Goal: Task Accomplishment & Management: Manage account settings

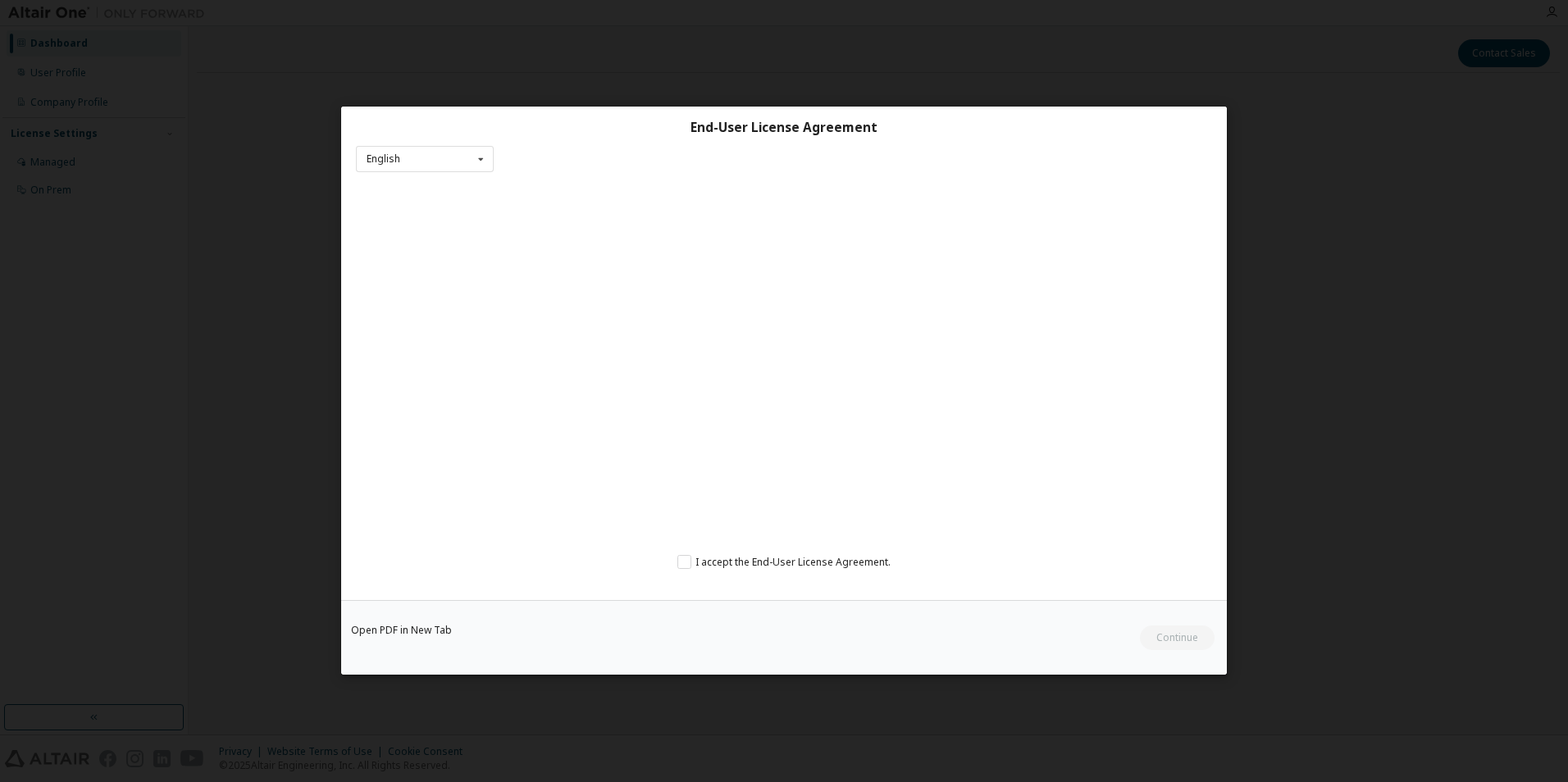
click at [677, 562] on div "I accept the End-User License Agreement." at bounding box center [784, 563] width 856 height 15
click at [688, 559] on label "I accept the End-User License Agreement." at bounding box center [784, 562] width 214 height 14
click at [1184, 633] on button "Continue" at bounding box center [1176, 638] width 77 height 24
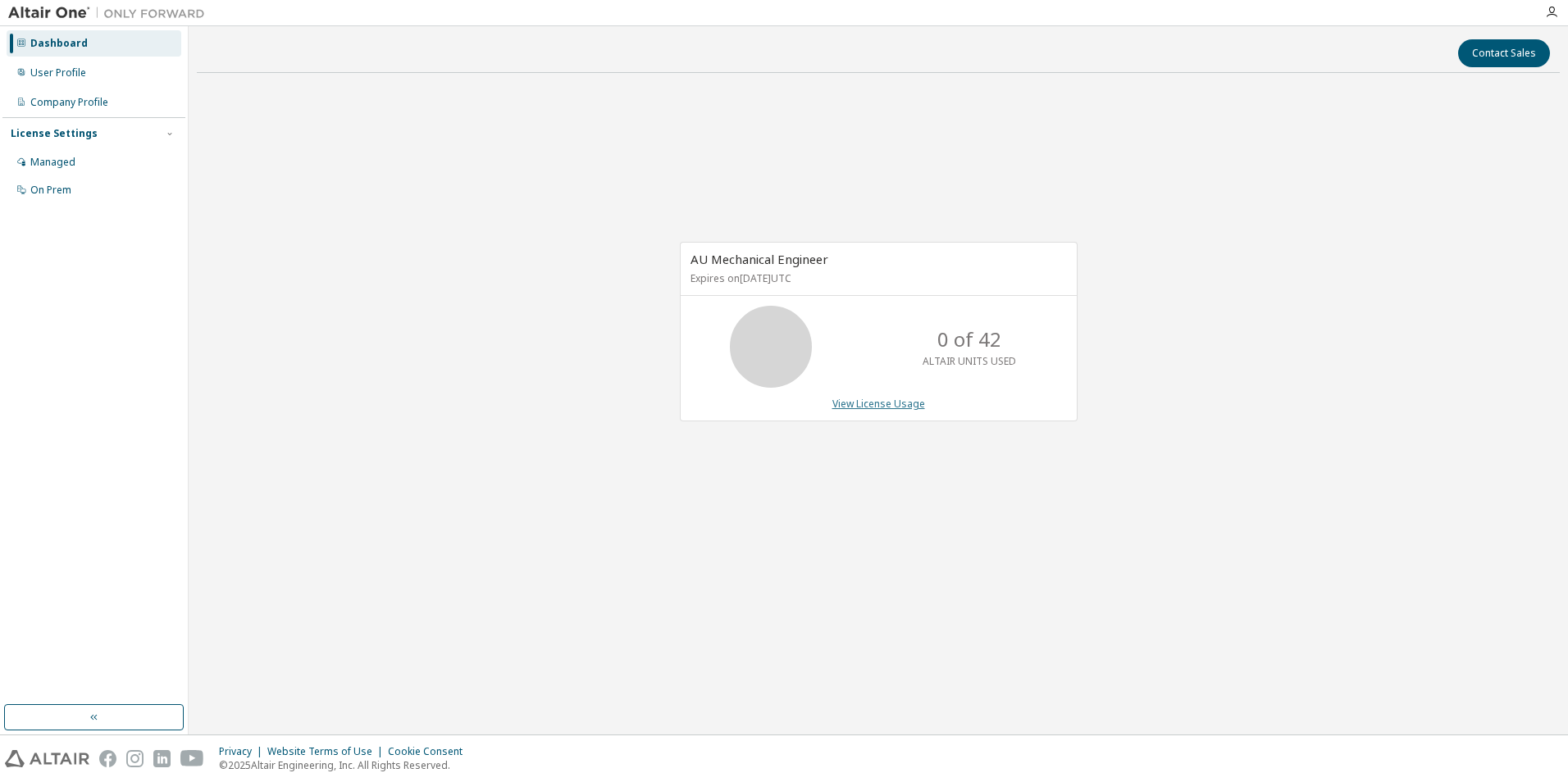
click at [874, 409] on link "View License Usage" at bounding box center [879, 404] width 93 height 14
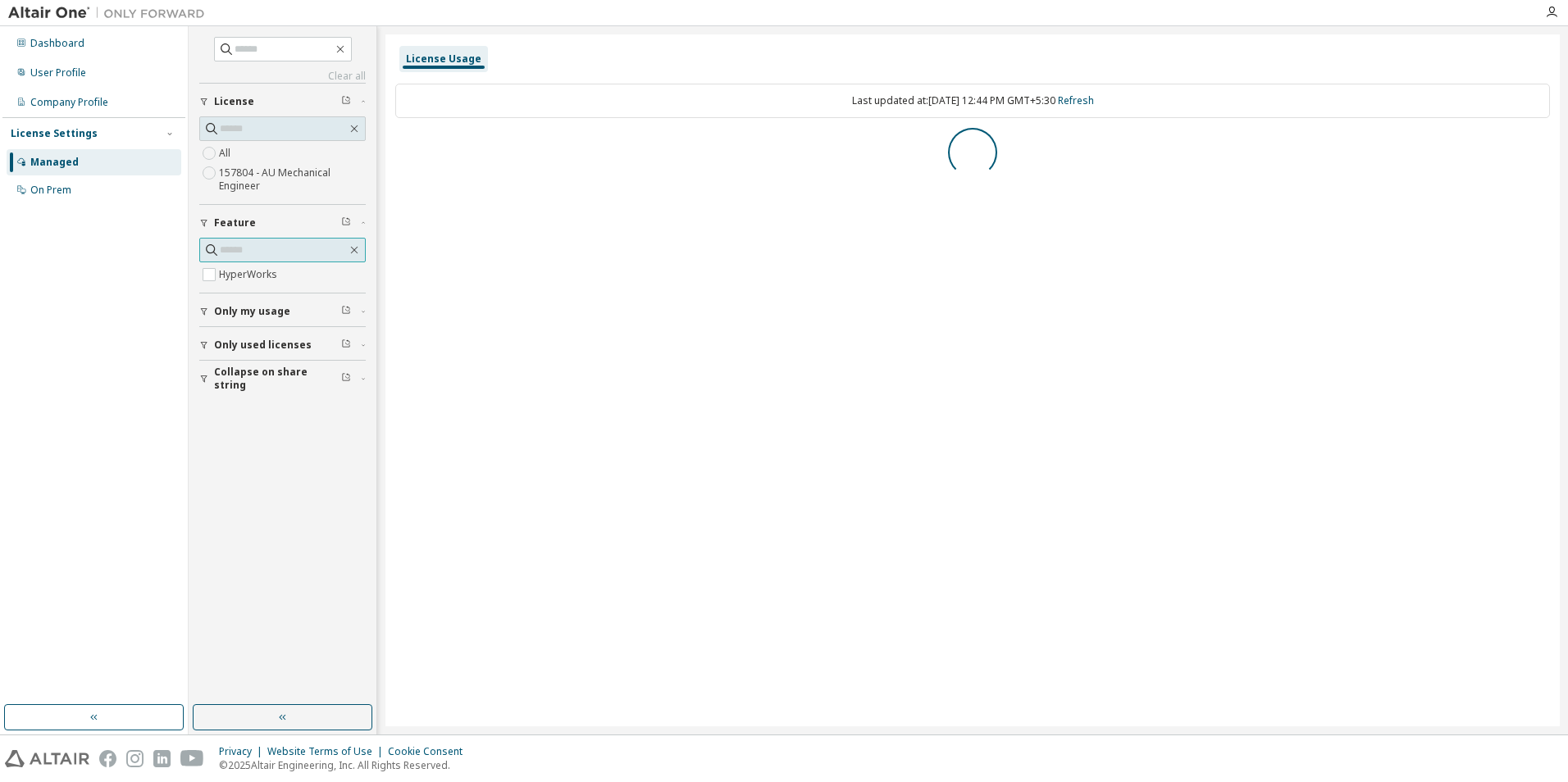
click at [309, 251] on input "text" at bounding box center [283, 251] width 127 height 17
click at [259, 314] on span "Only my usage" at bounding box center [252, 312] width 77 height 13
click at [230, 394] on span "Only used licenses" at bounding box center [263, 393] width 98 height 13
click at [236, 462] on button "Collapse on share string" at bounding box center [283, 473] width 167 height 36
click at [221, 216] on span "Feature" at bounding box center [236, 223] width 42 height 13
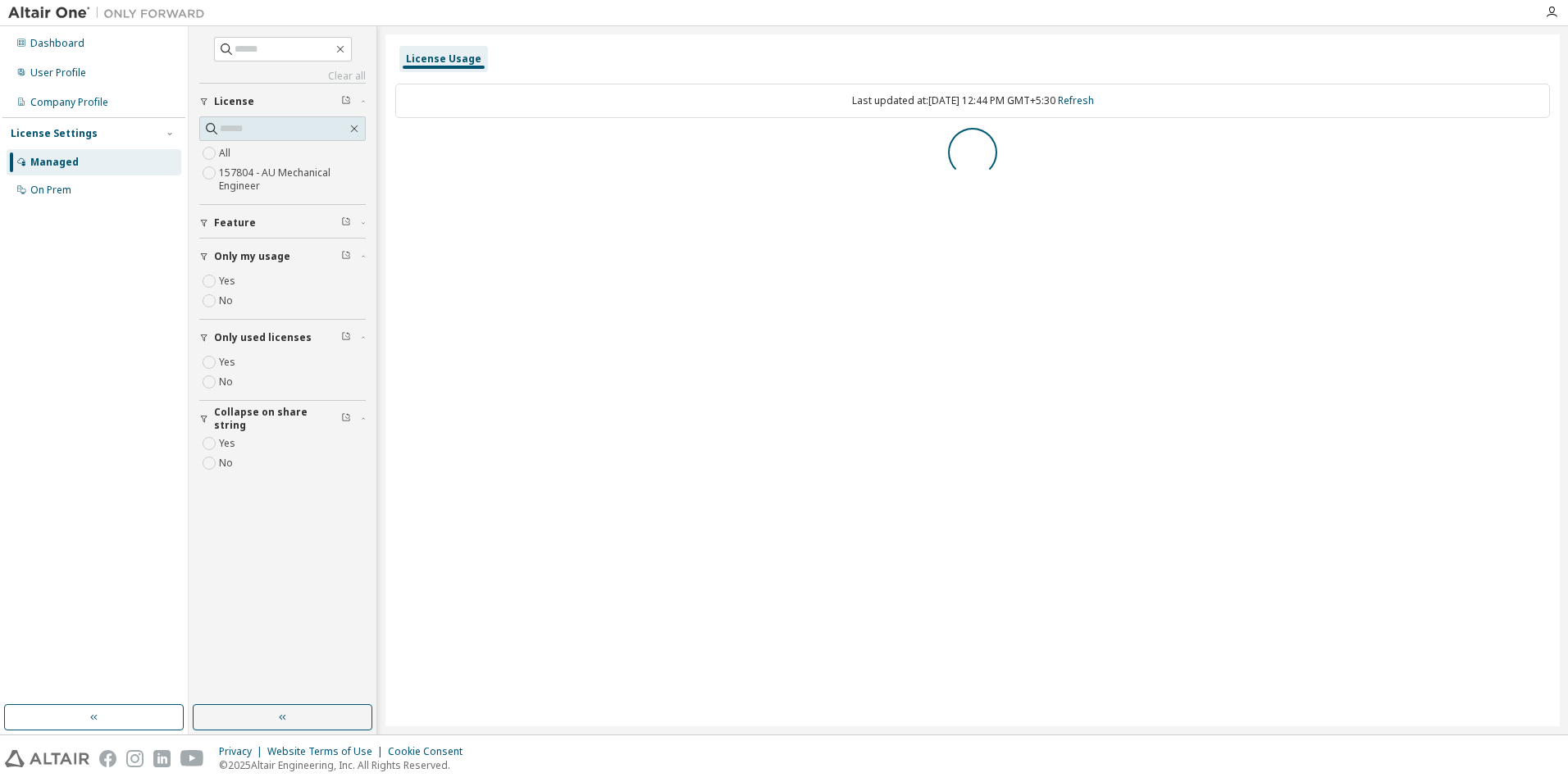
click at [200, 218] on icon "button" at bounding box center [204, 223] width 10 height 10
click at [347, 216] on icon "button" at bounding box center [347, 221] width 10 height 10
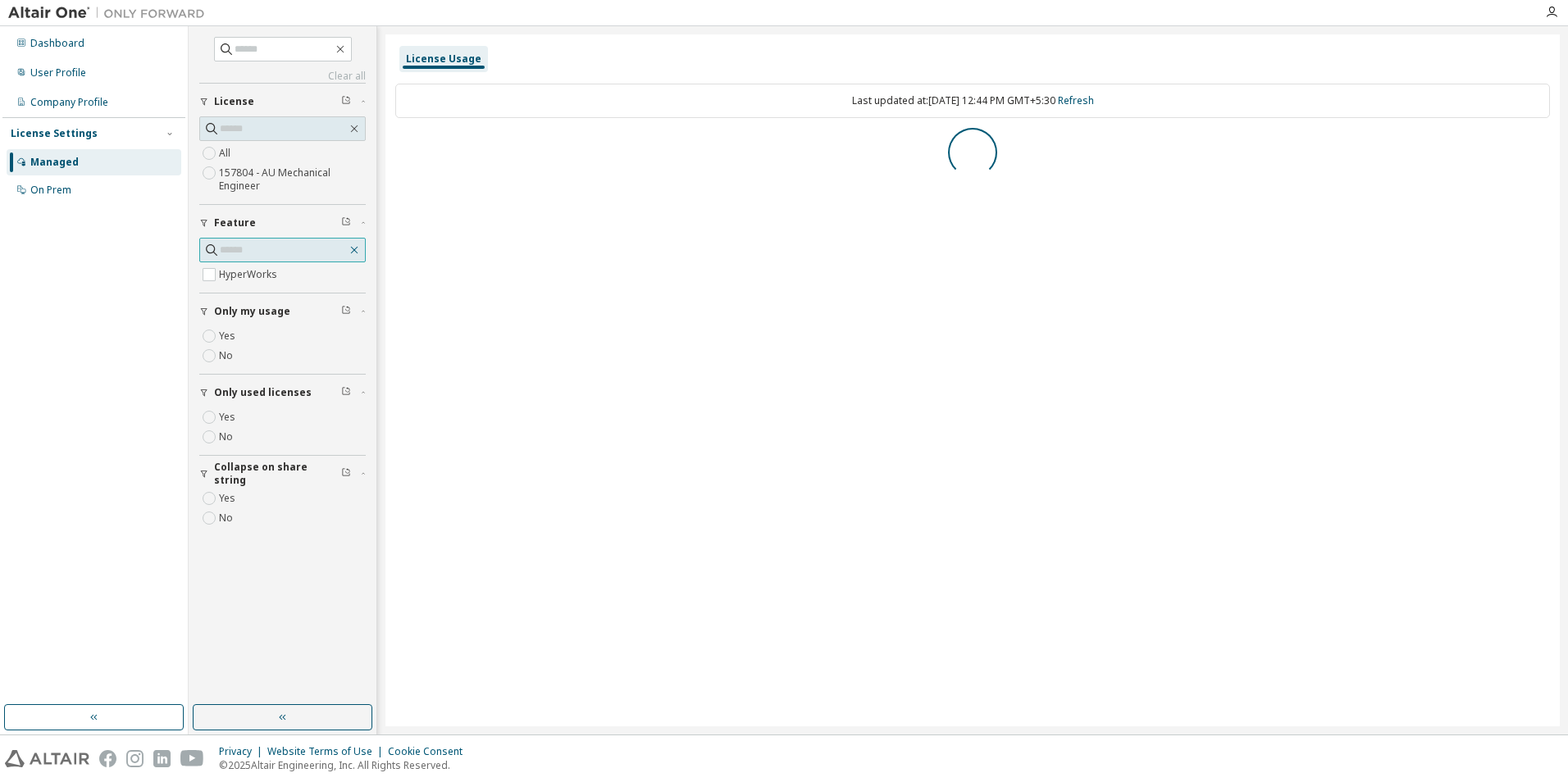
click at [360, 254] on button "button" at bounding box center [354, 251] width 15 height 15
click at [356, 247] on icon "button" at bounding box center [354, 251] width 13 height 13
click at [336, 71] on link "Clear all" at bounding box center [283, 77] width 167 height 13
click at [65, 194] on div "On Prem" at bounding box center [50, 190] width 41 height 13
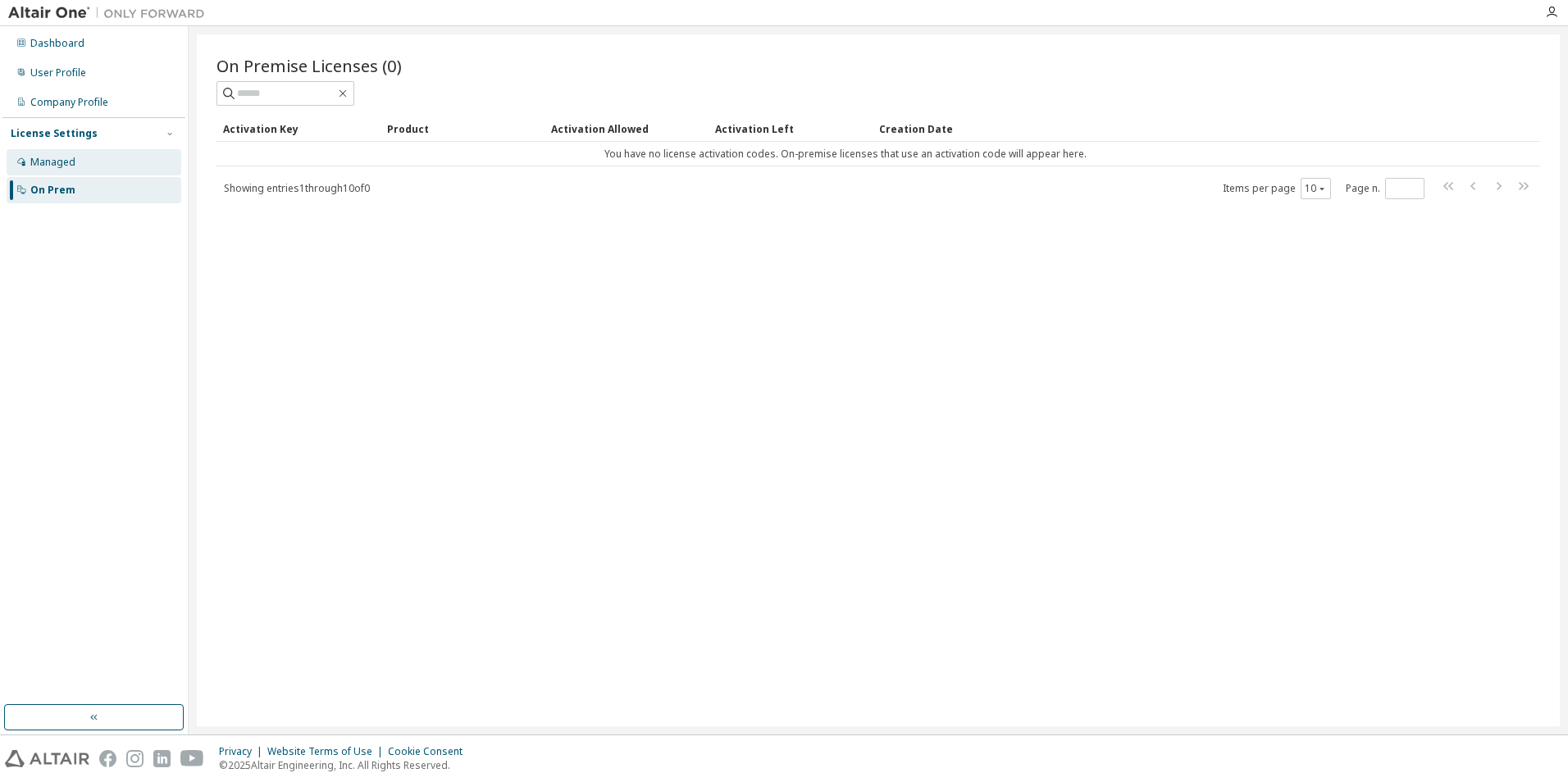
click at [66, 161] on div "Managed" at bounding box center [53, 162] width 45 height 13
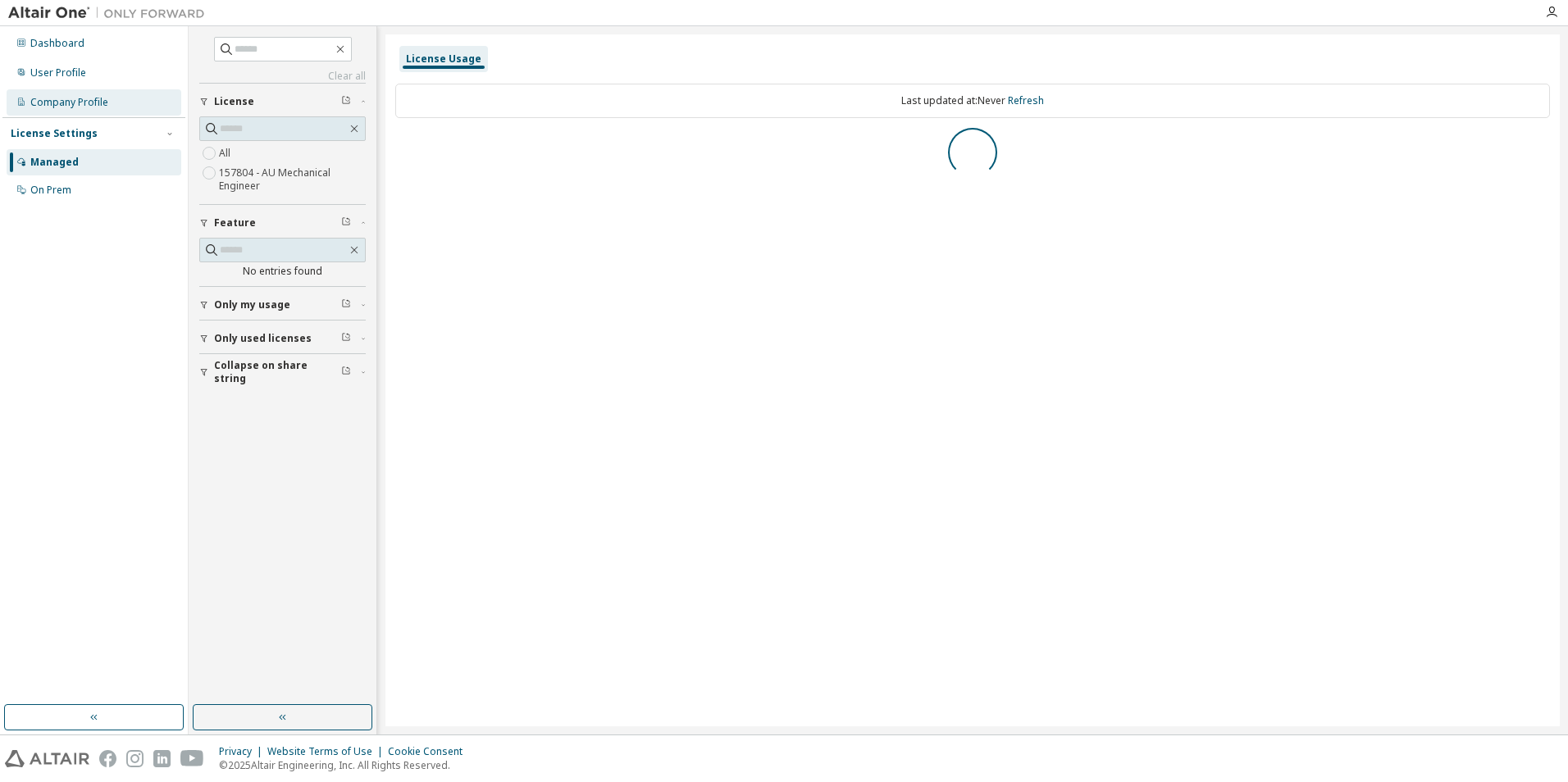
click at [75, 109] on div "Company Profile" at bounding box center [94, 102] width 175 height 26
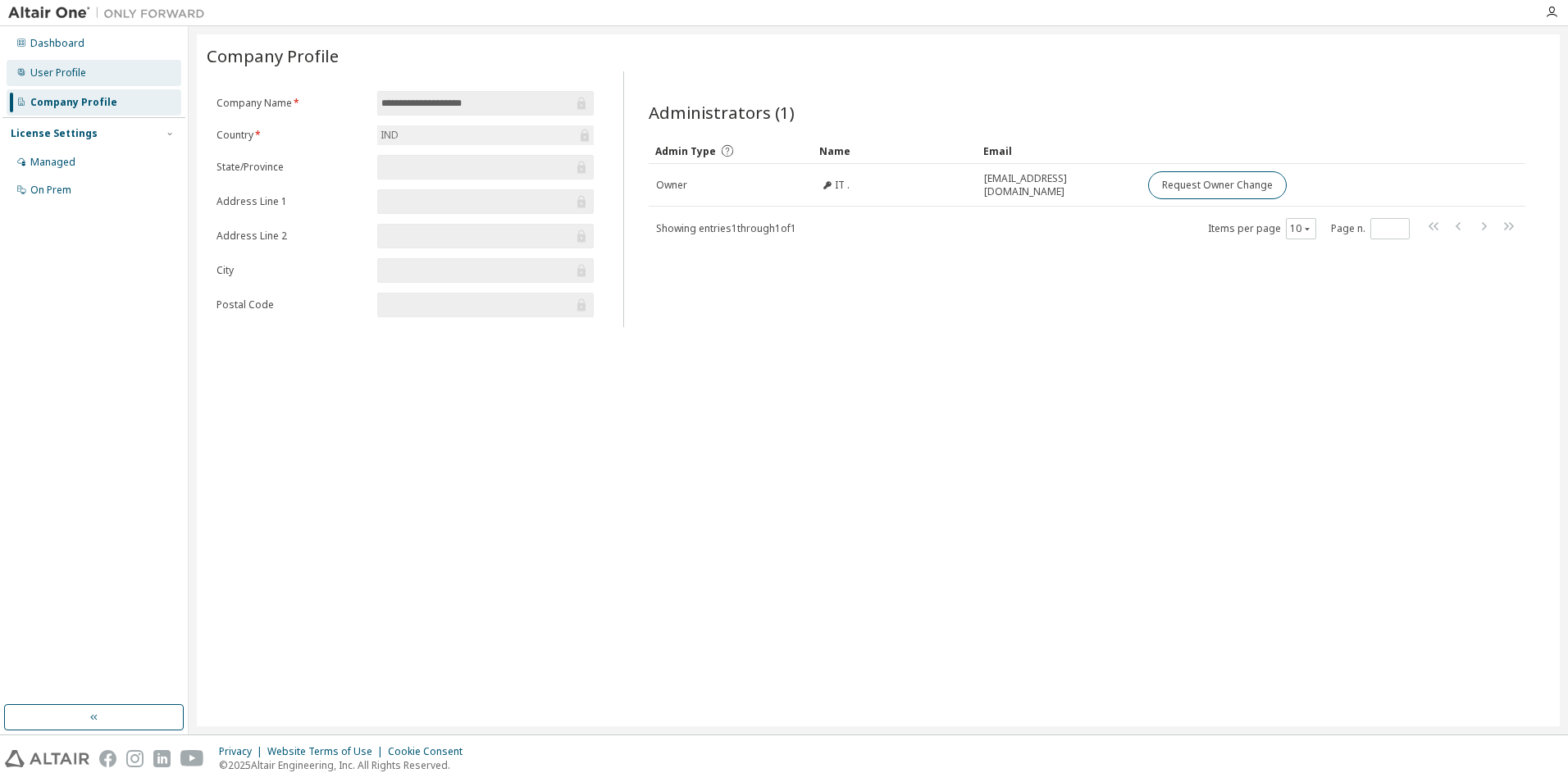
click at [73, 63] on div "User Profile" at bounding box center [94, 72] width 175 height 26
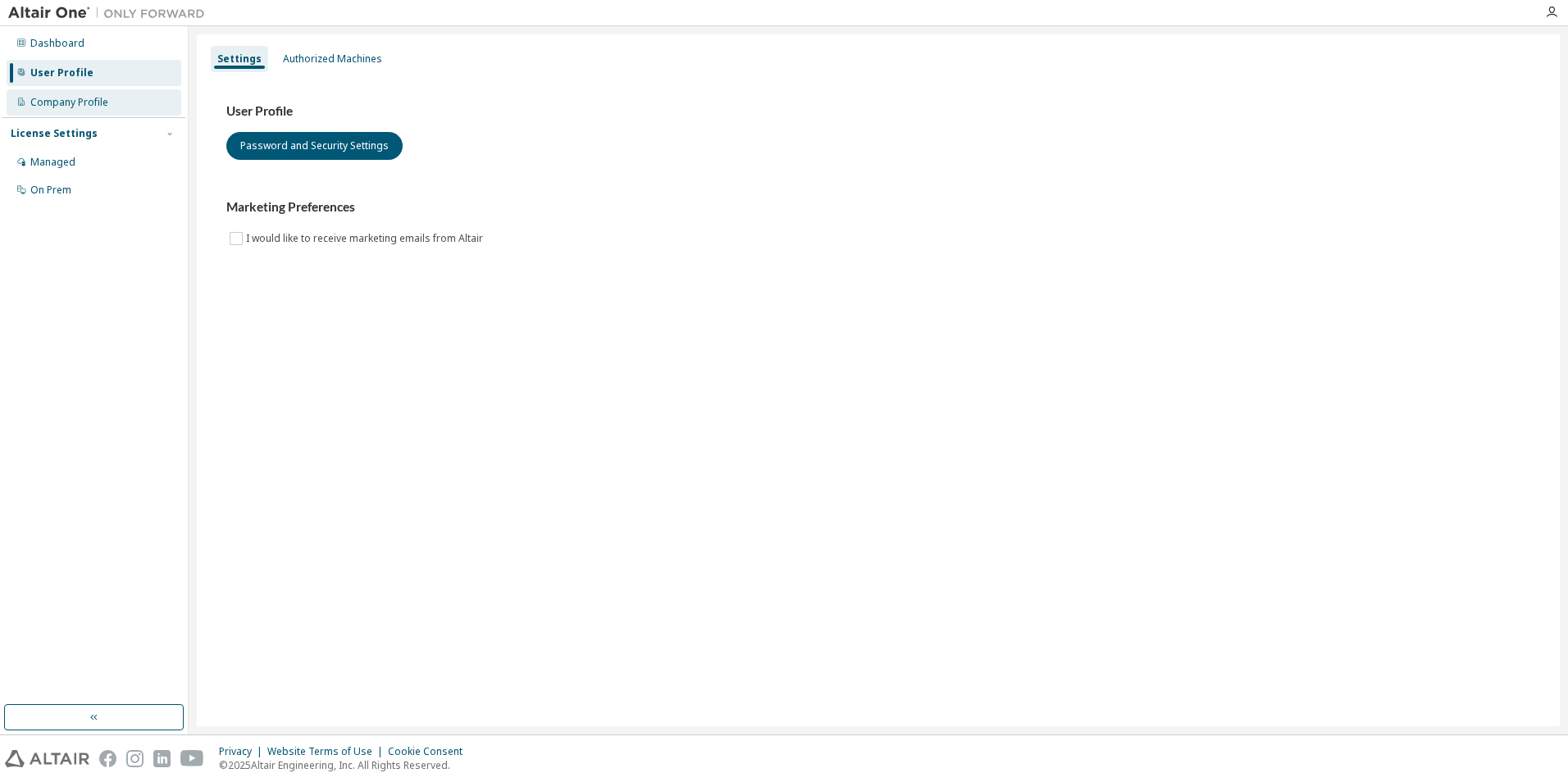
click at [54, 106] on div "Company Profile" at bounding box center [69, 103] width 78 height 13
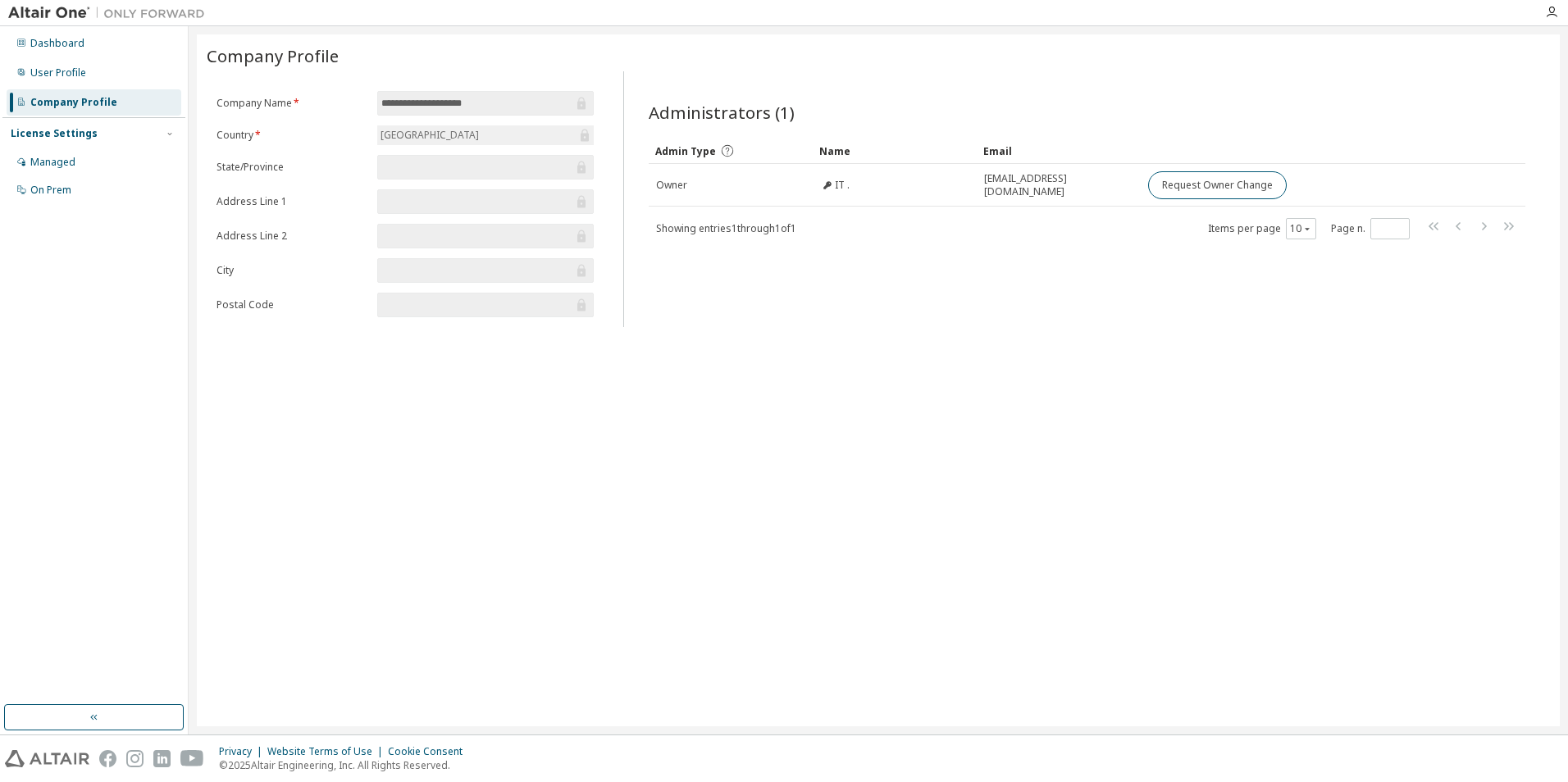
click at [733, 182] on div "Owner" at bounding box center [730, 186] width 149 height 13
drag, startPoint x: 376, startPoint y: 166, endPoint x: 66, endPoint y: 98, distance: 317.4
click at [375, 166] on form "**********" at bounding box center [405, 203] width 378 height 226
click at [24, 75] on icon at bounding box center [21, 72] width 7 height 7
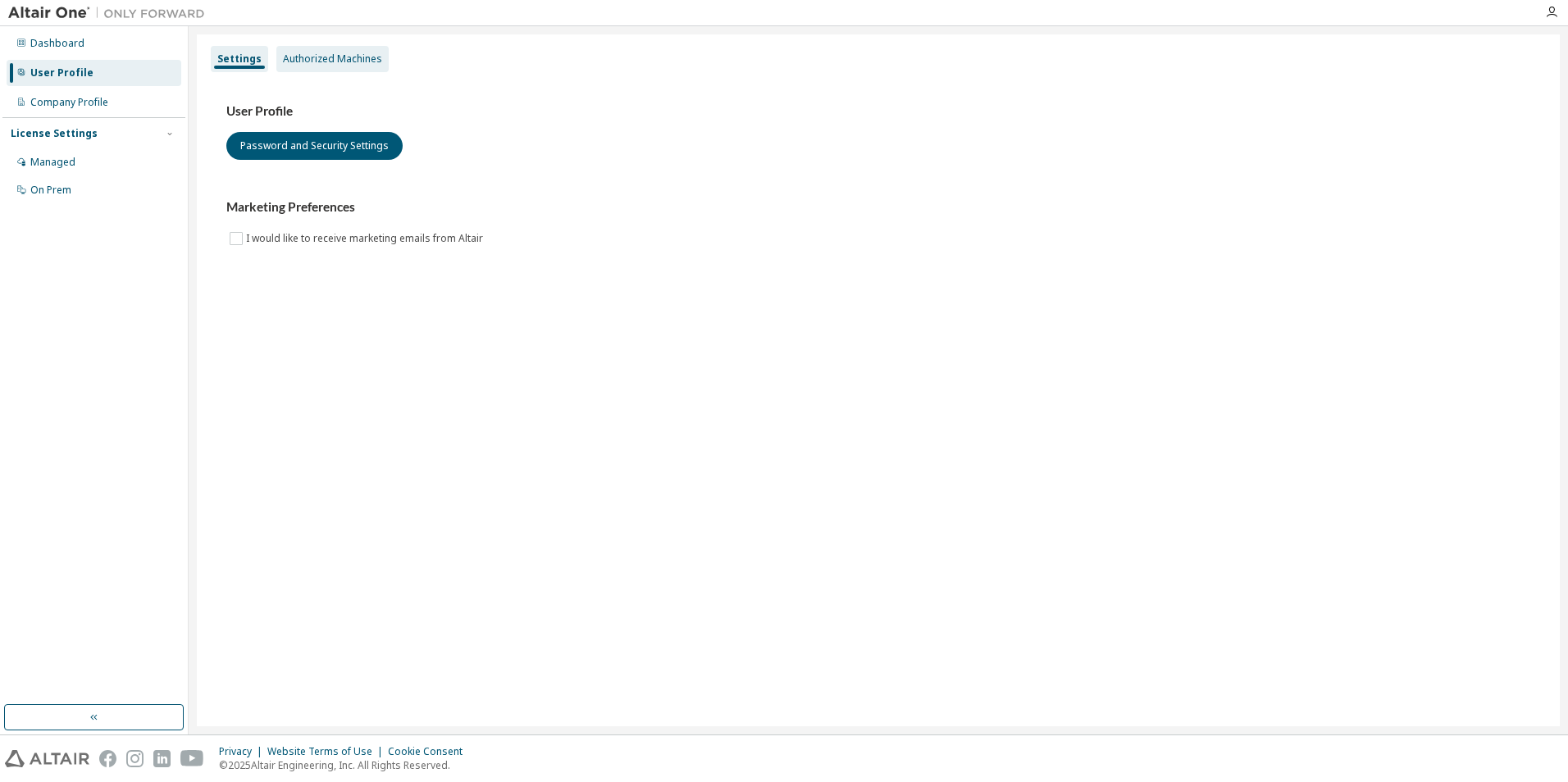
click at [326, 56] on div "Authorized Machines" at bounding box center [332, 59] width 99 height 13
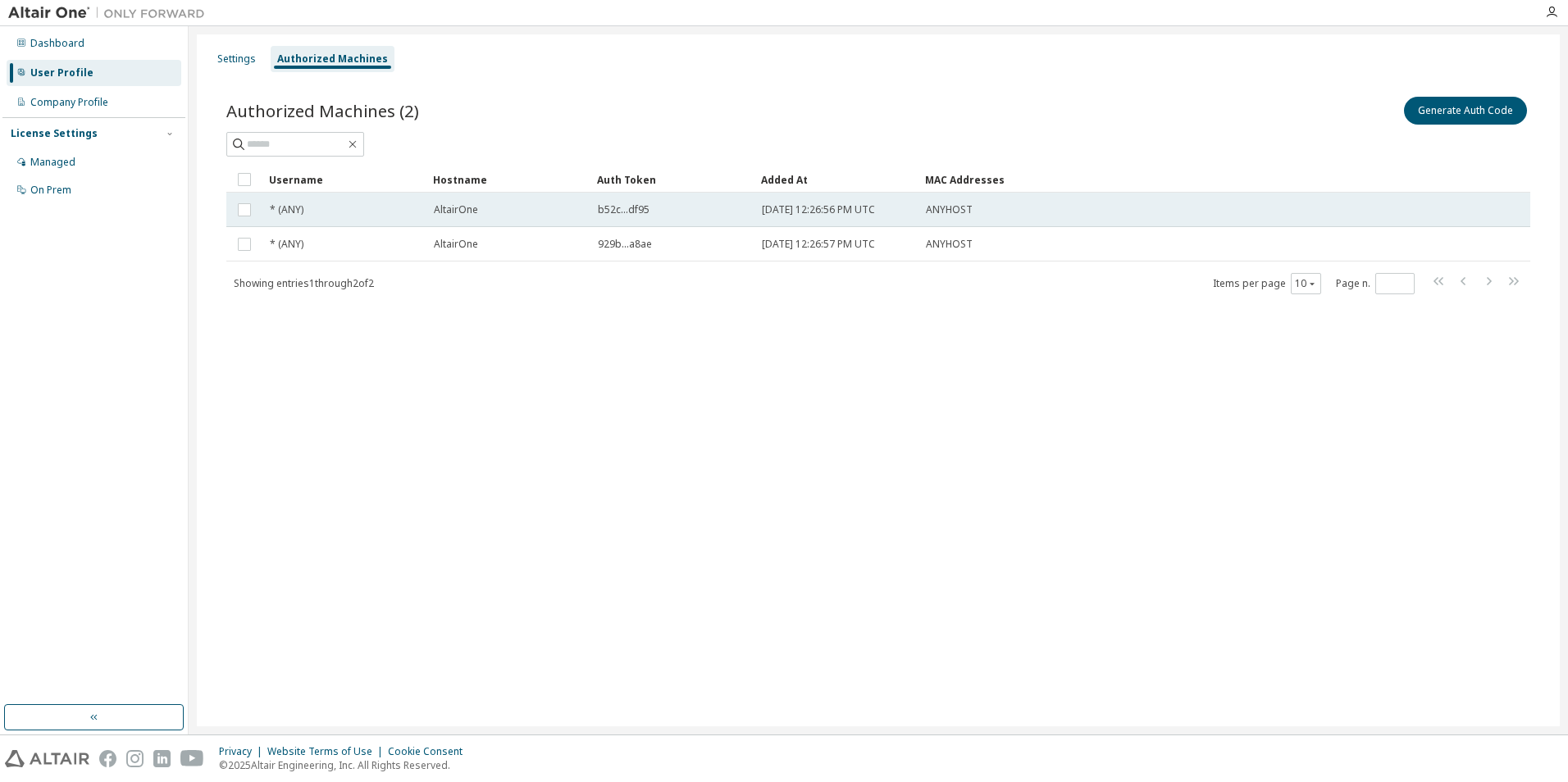
click at [370, 210] on div "* (ANY)" at bounding box center [344, 210] width 149 height 13
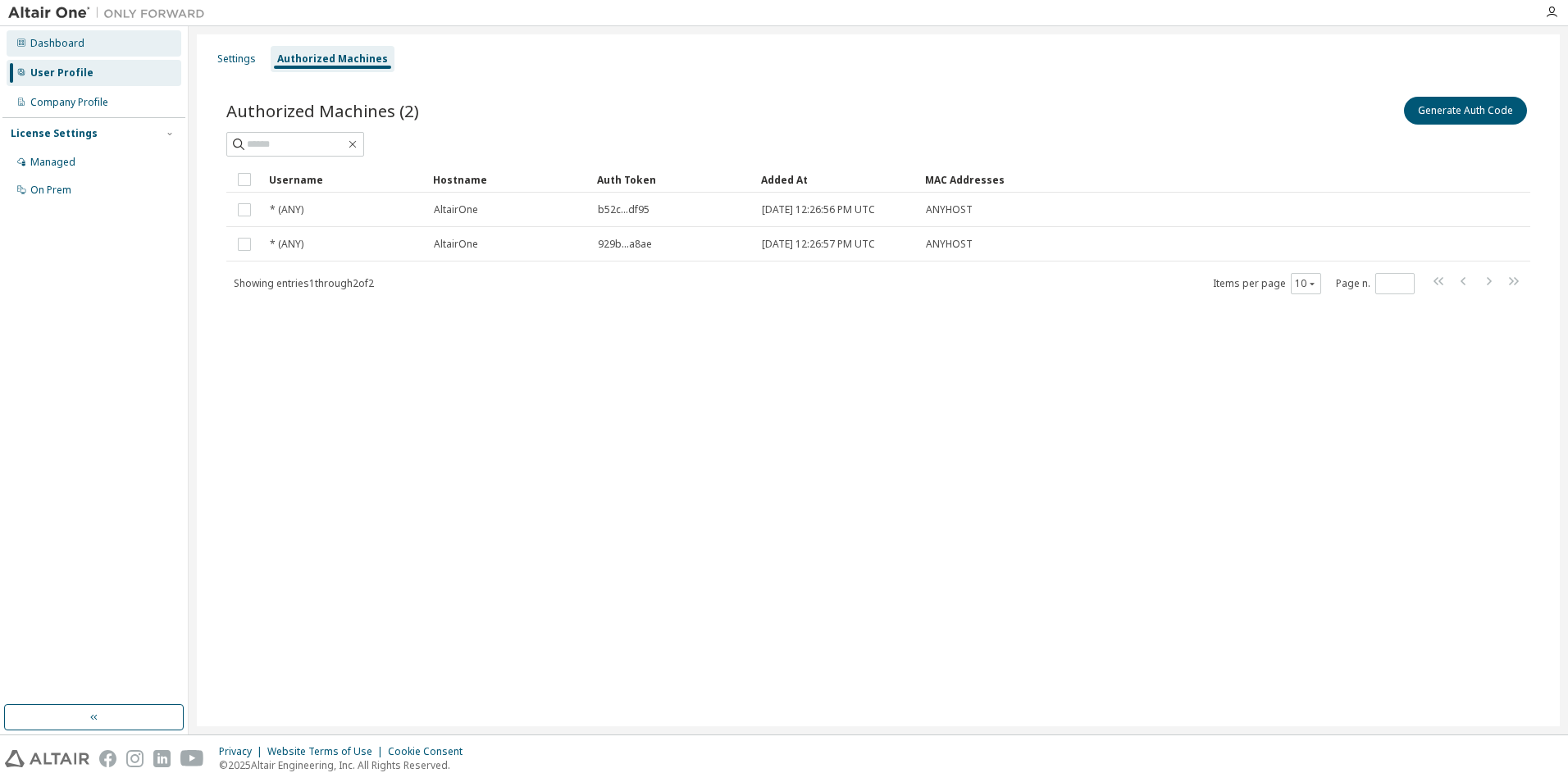
click at [50, 44] on div "Dashboard" at bounding box center [57, 44] width 54 height 13
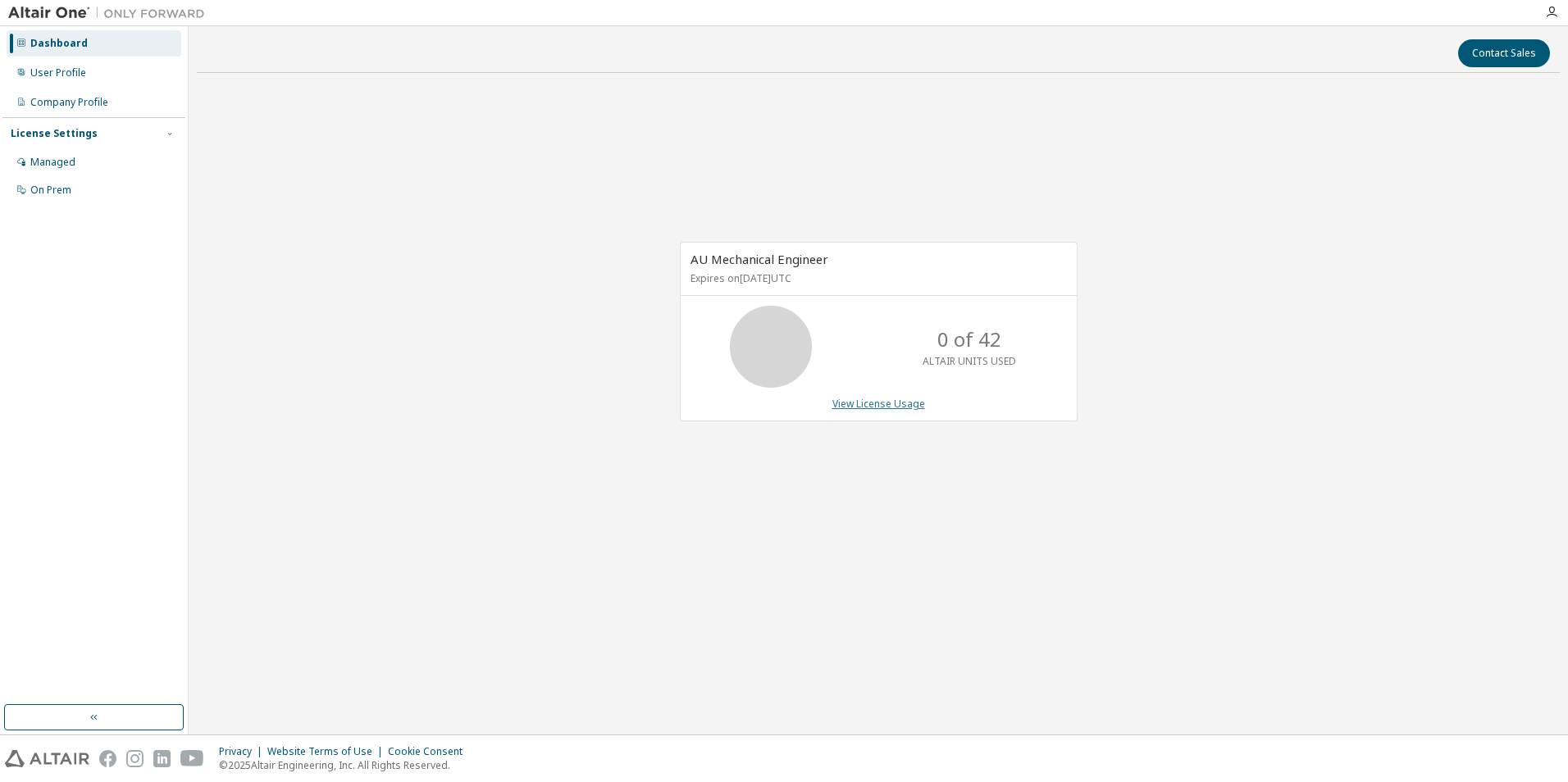
click at [882, 408] on link "View License Usage" at bounding box center [879, 404] width 93 height 14
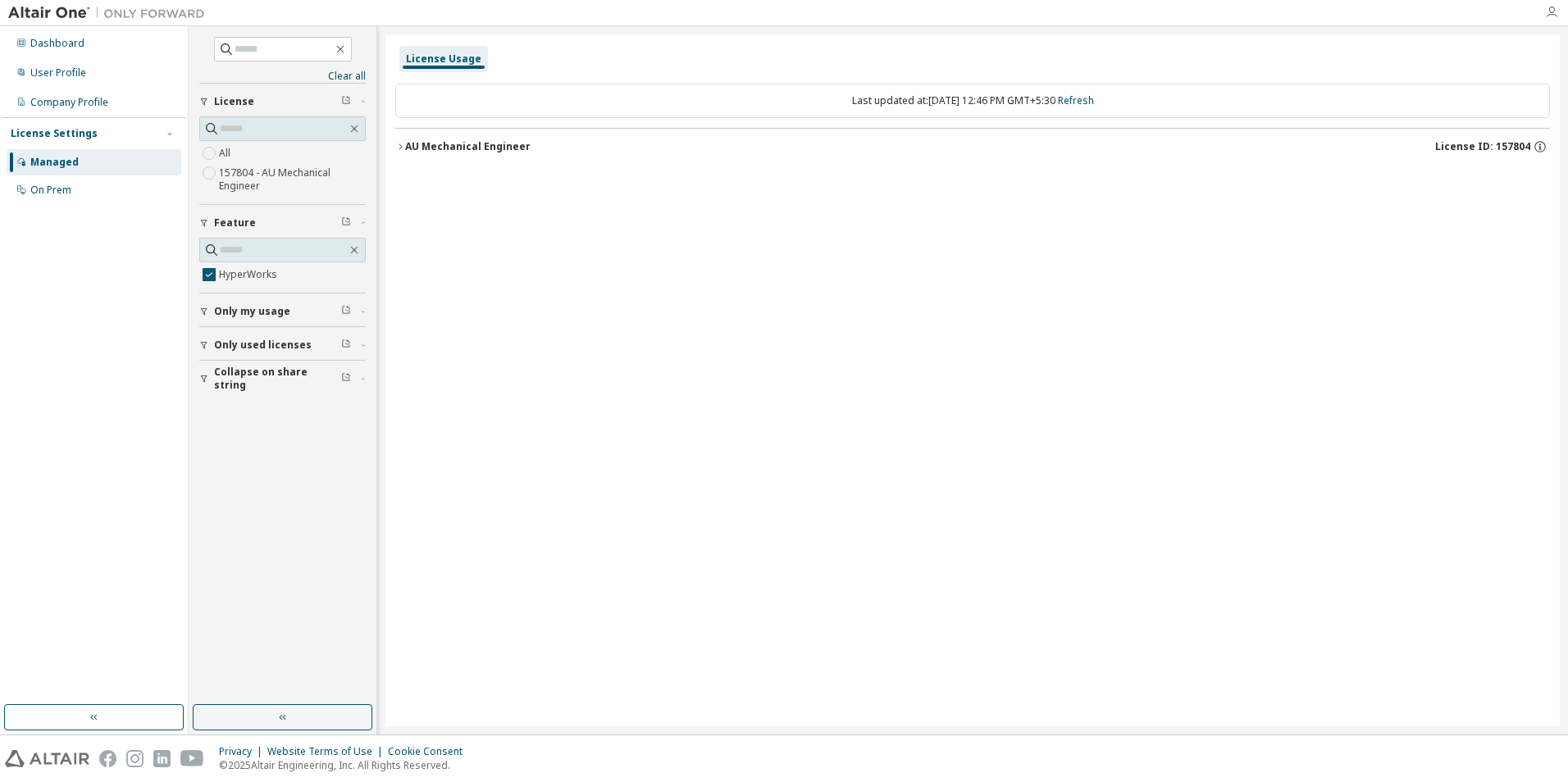
click at [1553, 9] on icon "button" at bounding box center [1552, 13] width 13 height 13
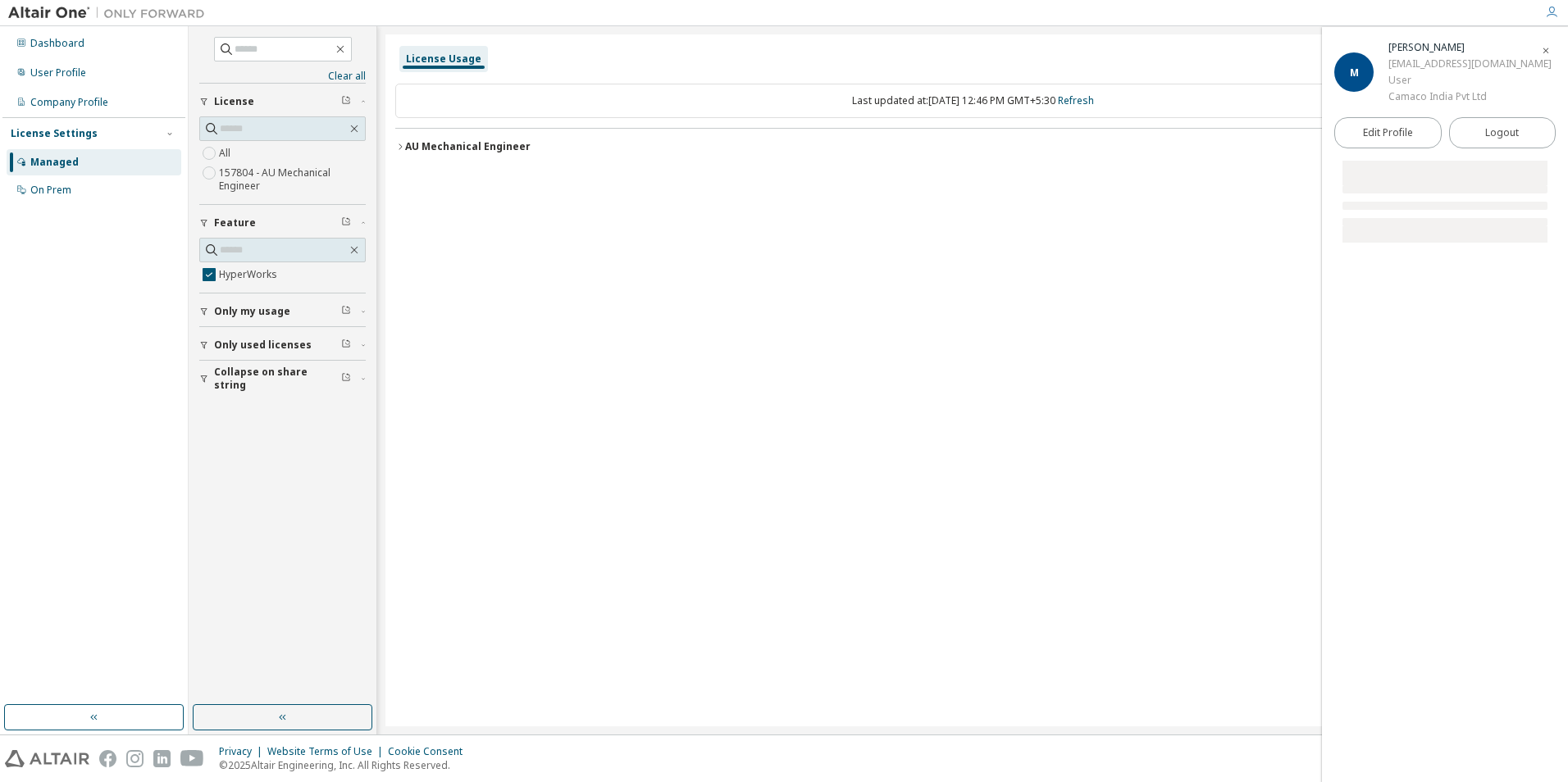
click at [1545, 15] on icon "button" at bounding box center [1552, 13] width 13 height 13
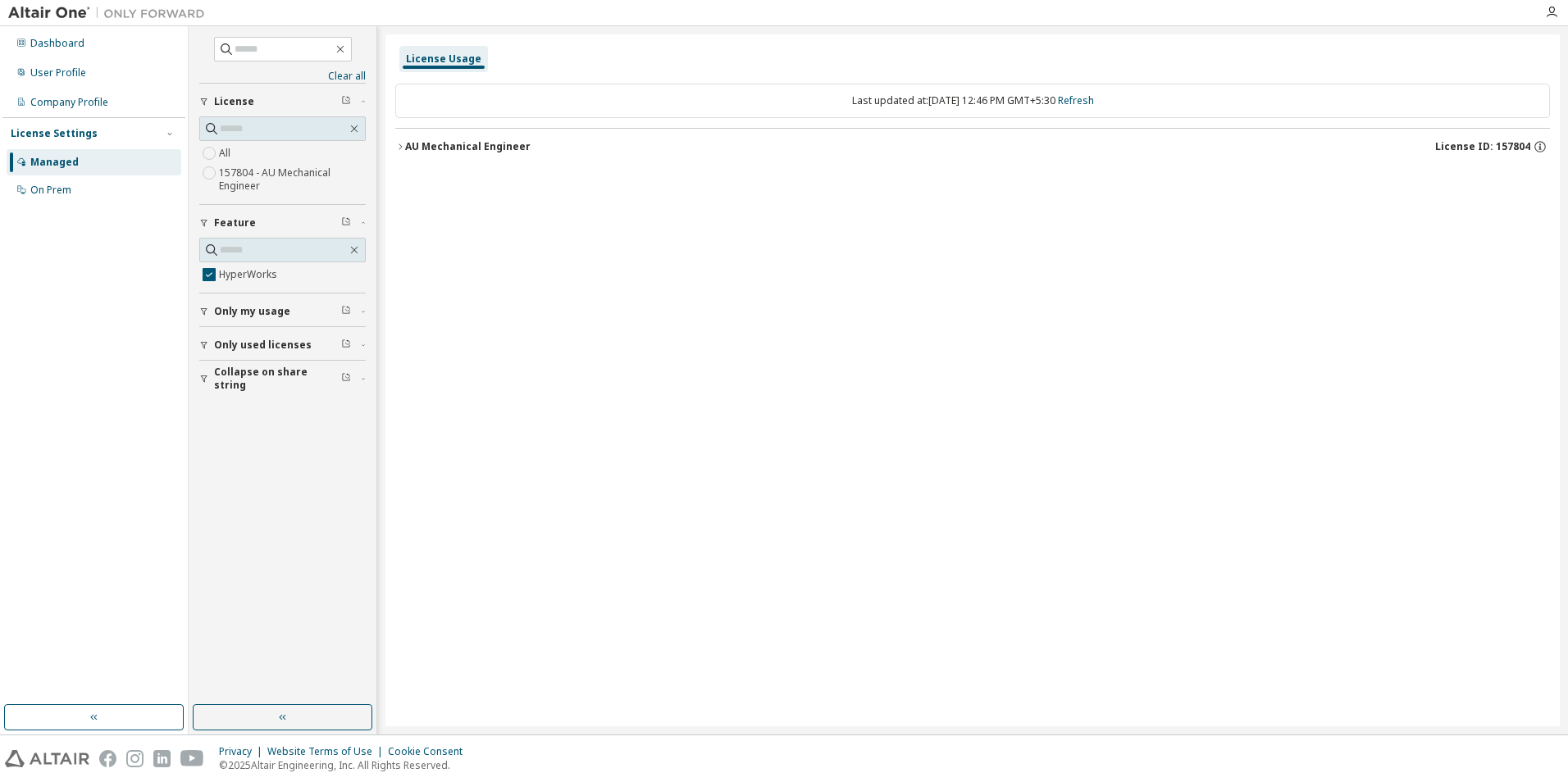
click at [398, 145] on icon "button" at bounding box center [400, 147] width 10 height 10
click at [445, 179] on div "HyperWorks" at bounding box center [494, 181] width 148 height 15
